Goal: Task Accomplishment & Management: Use online tool/utility

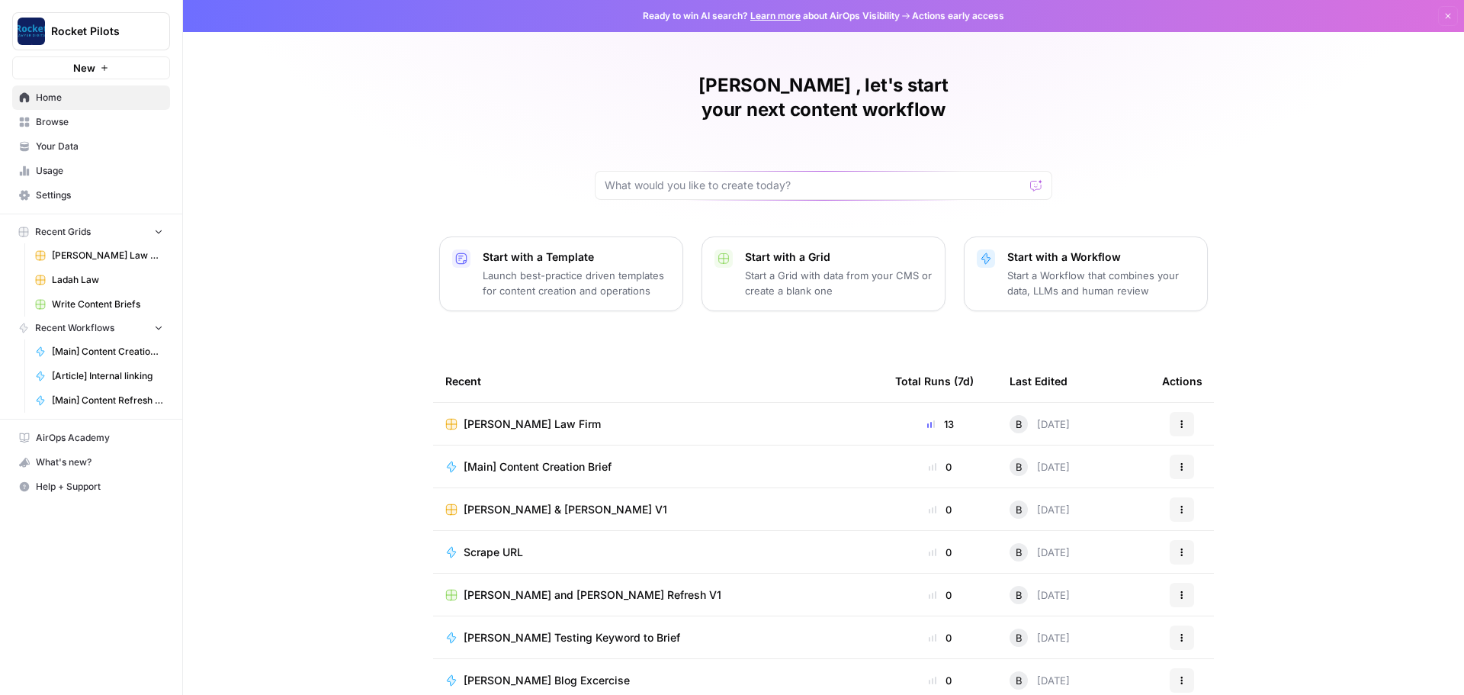
click at [501, 416] on span "[PERSON_NAME] Law Firm" at bounding box center [532, 423] width 137 height 15
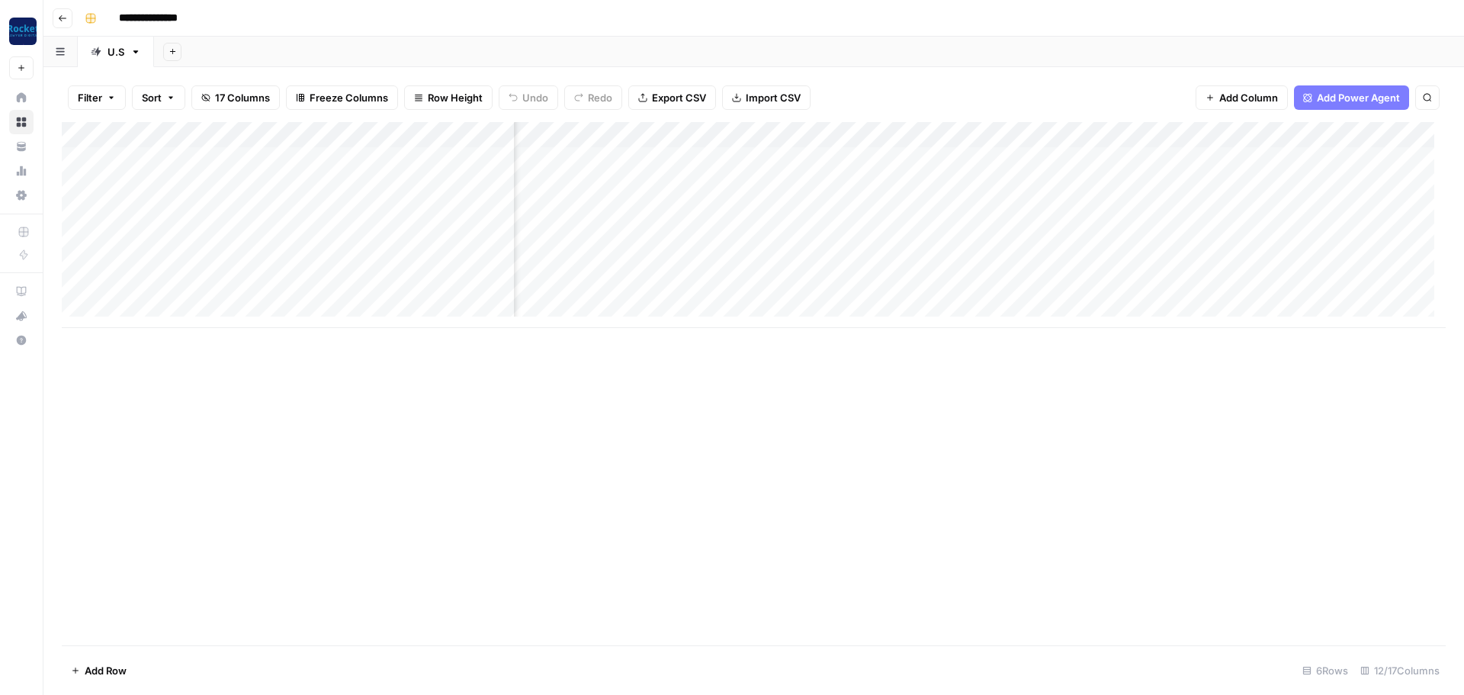
scroll to position [0, 506]
click at [1043, 158] on div "Add Column" at bounding box center [754, 225] width 1384 height 206
click at [901, 185] on div "Add Column" at bounding box center [754, 225] width 1384 height 206
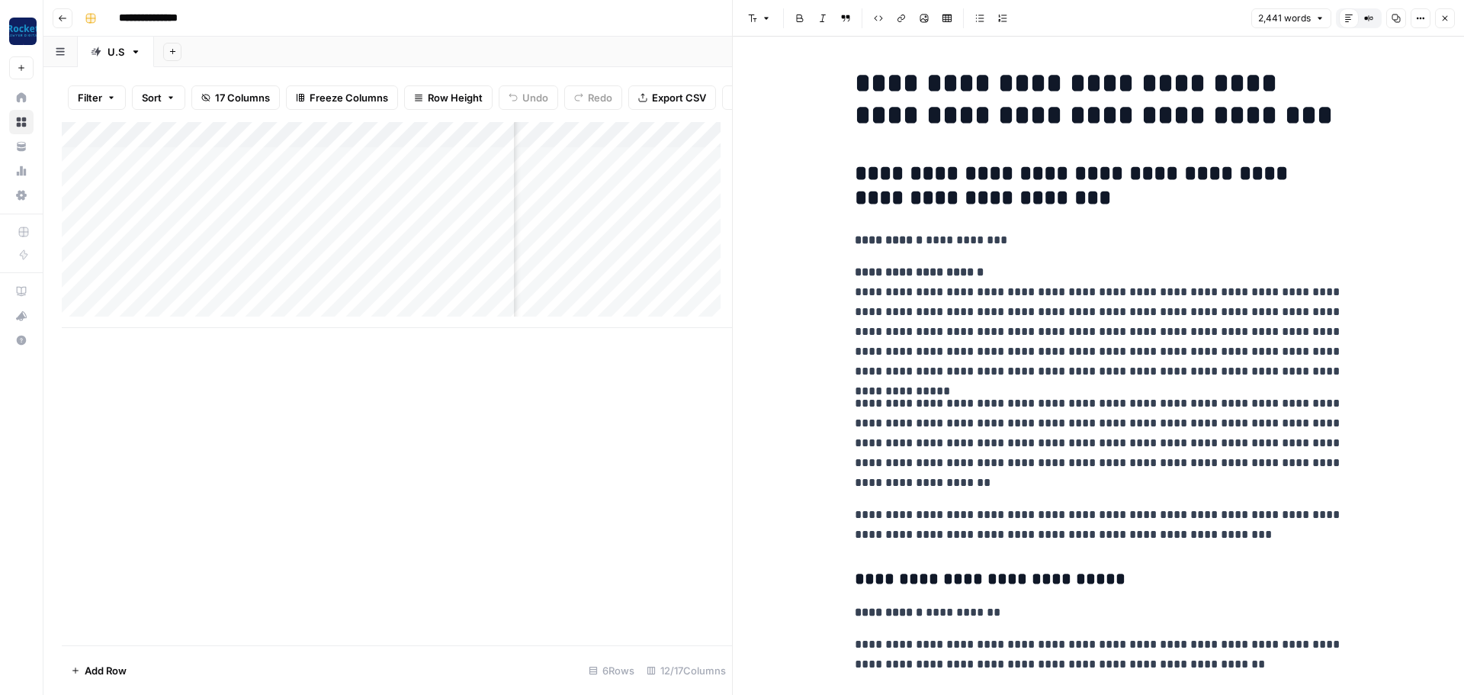
click at [1440, 24] on button "Close" at bounding box center [1445, 18] width 20 height 20
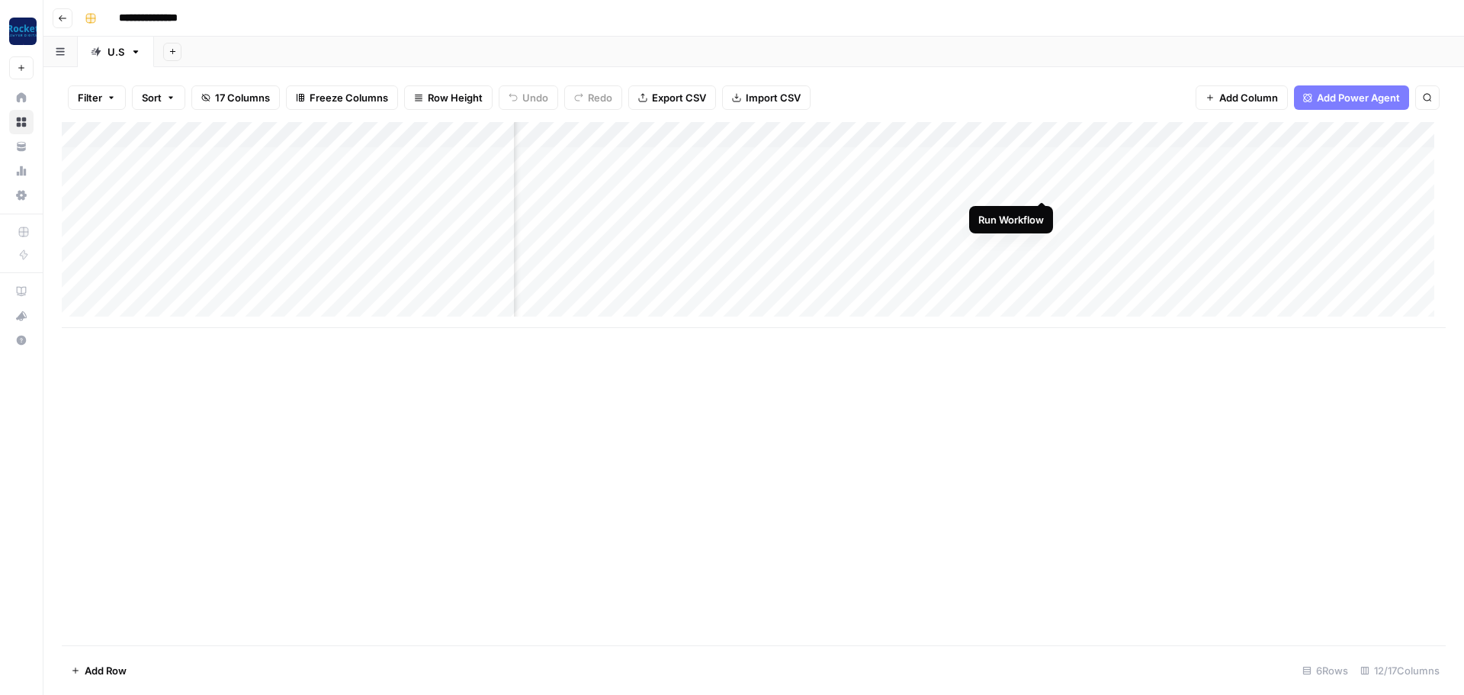
click at [1037, 187] on div "Add Column" at bounding box center [754, 225] width 1384 height 206
click at [1040, 210] on div "Add Column" at bounding box center [754, 225] width 1384 height 206
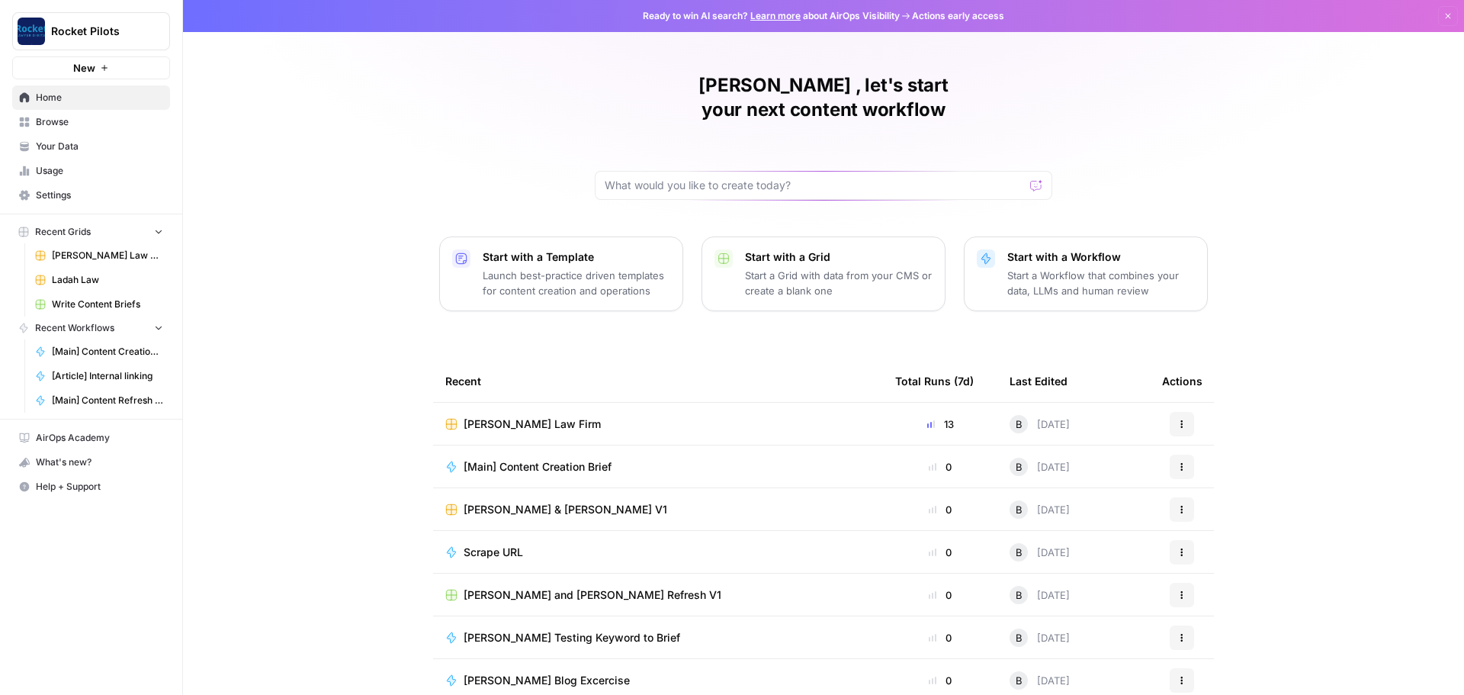
click at [493, 416] on span "[PERSON_NAME] Law Firm" at bounding box center [532, 423] width 137 height 15
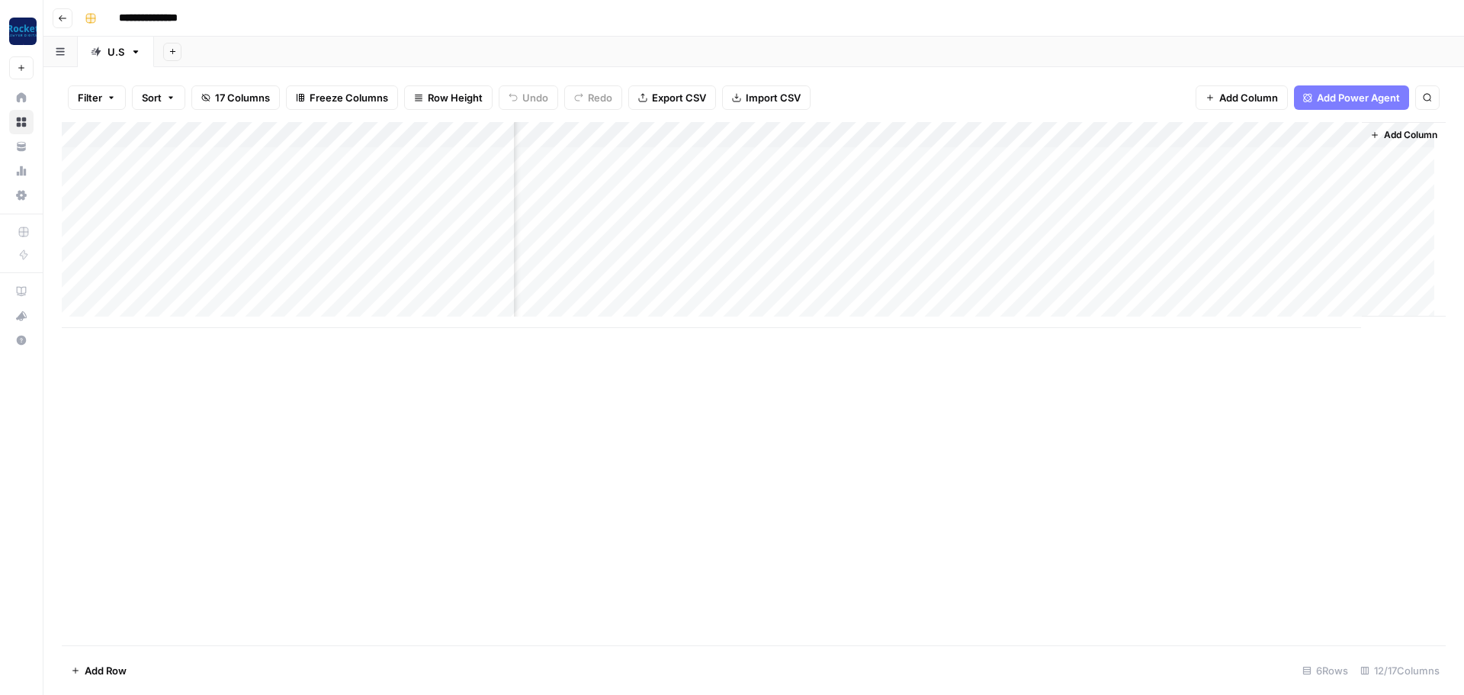
scroll to position [0, 625]
click at [1263, 649] on span "Reload" at bounding box center [1262, 649] width 31 height 14
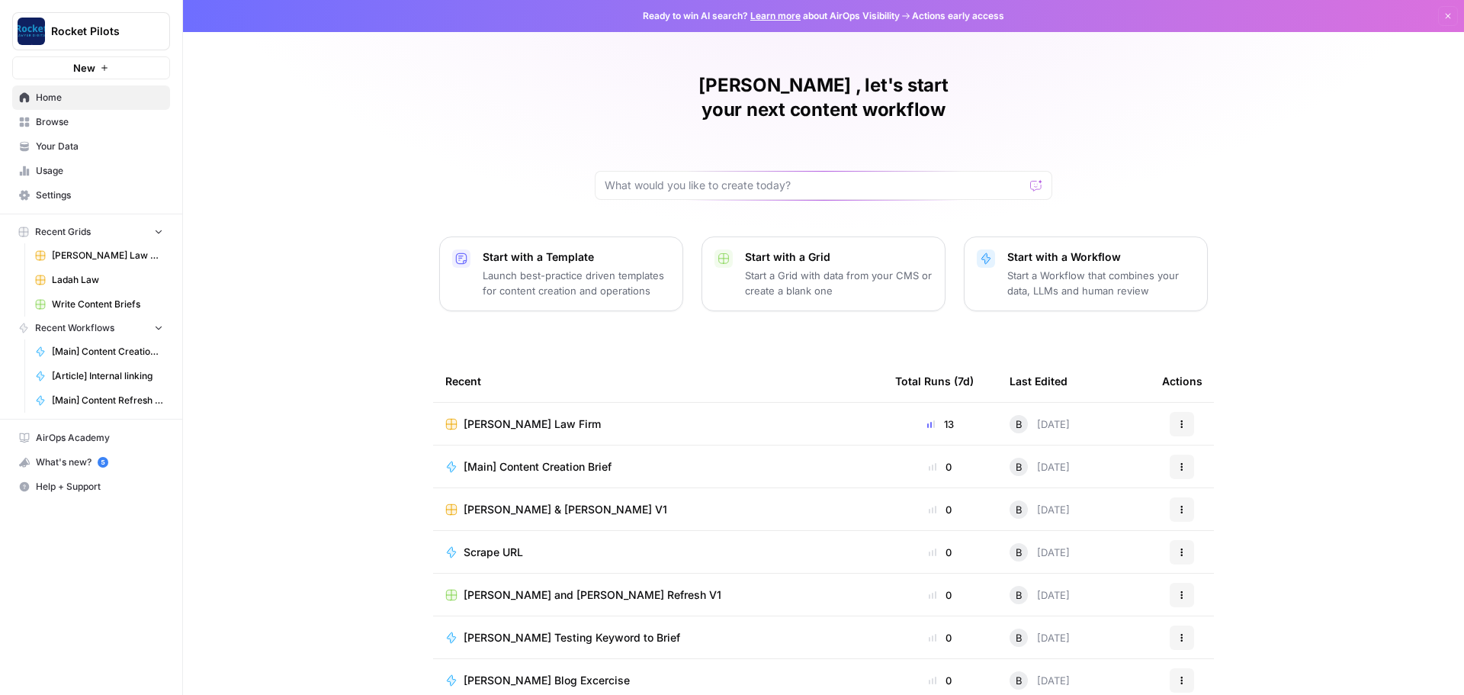
click at [485, 416] on span "[PERSON_NAME] Law Firm" at bounding box center [532, 423] width 137 height 15
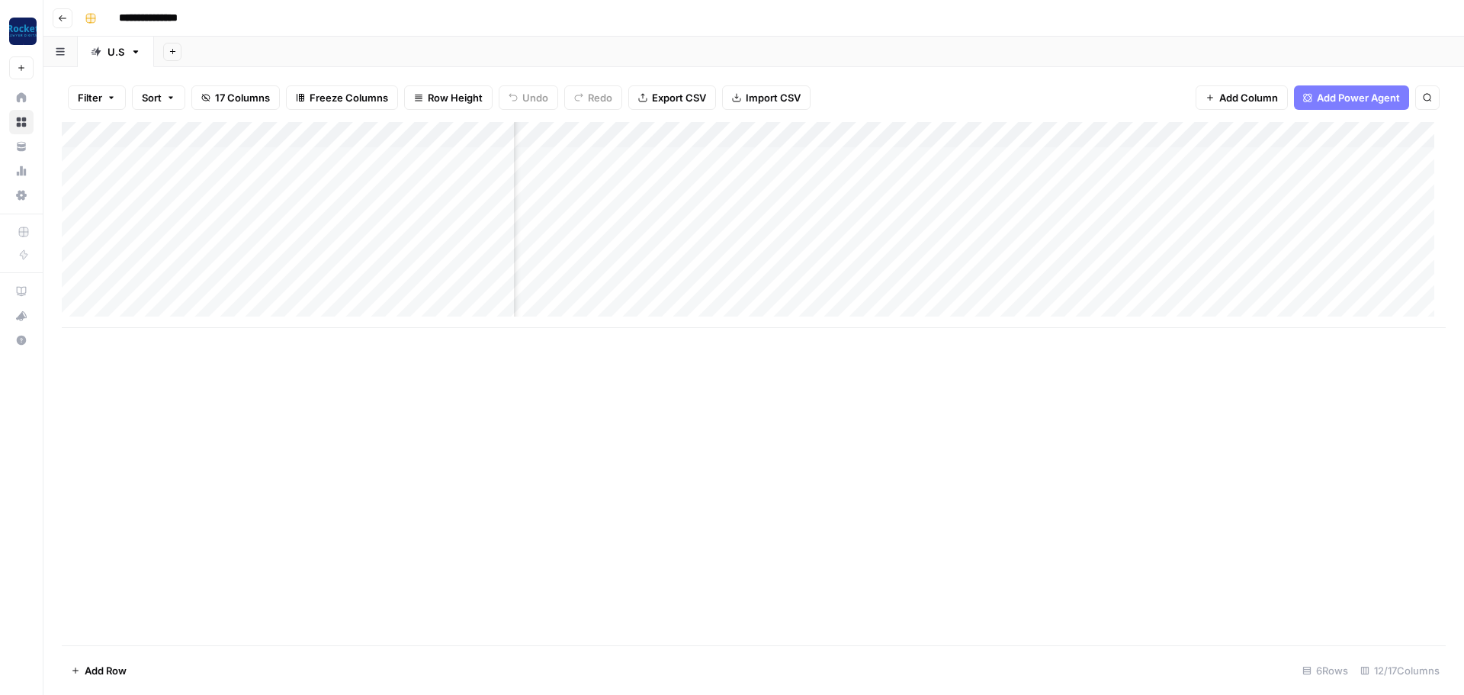
scroll to position [0, 516]
click at [1095, 63] on div "Add Sheet" at bounding box center [809, 52] width 1310 height 31
click at [1104, 71] on div "Filter Sort 17 Columns Freeze Columns Row Height Undo Redo Export CSV Import CS…" at bounding box center [753, 381] width 1421 height 628
click at [1108, 75] on div "Filter Sort 17 Columns Freeze Columns Row Height Undo Redo Export CSV Import CS…" at bounding box center [753, 381] width 1421 height 628
click at [1094, 120] on div "Filter Sort 17 Columns Freeze Columns Row Height Undo Redo Export CSV Import CS…" at bounding box center [754, 97] width 1384 height 49
